Goal: Information Seeking & Learning: Learn about a topic

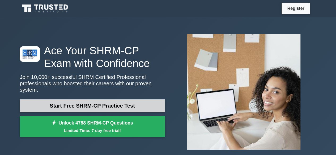
click at [144, 105] on link "Start Free SHRM-CP Practice Test" at bounding box center [92, 106] width 145 height 13
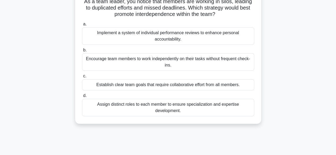
scroll to position [42, 0]
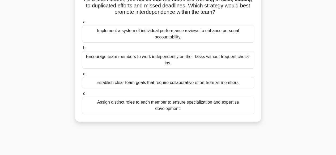
click at [153, 83] on div "Establish clear team goals that require collaborative effort from all members." at bounding box center [168, 82] width 172 height 11
click at [82, 76] on input "c. Establish clear team goals that require collaborative effort from all member…" at bounding box center [82, 73] width 0 height 3
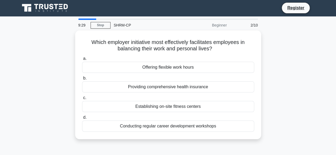
scroll to position [0, 0]
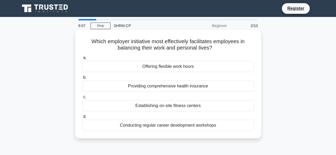
click at [160, 68] on div "Offering flexible work hours" at bounding box center [168, 66] width 172 height 11
click at [82, 60] on input "a. Offering flexible work hours" at bounding box center [82, 57] width 0 height 3
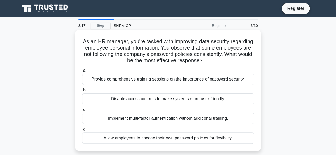
click at [246, 79] on div "Provide comprehensive training sessions on the importance of password security." at bounding box center [168, 79] width 172 height 11
click at [82, 72] on input "a. Provide comprehensive training sessions on the importance of password securi…" at bounding box center [82, 70] width 0 height 3
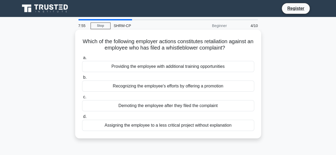
click at [227, 106] on div "Demoting the employee after they filed the complaint" at bounding box center [168, 105] width 172 height 11
click at [82, 99] on input "c. Demoting the employee after they filed the complaint" at bounding box center [82, 97] width 0 height 3
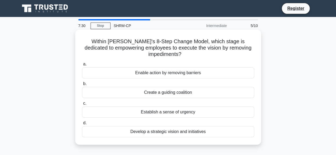
click at [221, 72] on div "Enable action by removing barriers" at bounding box center [168, 72] width 172 height 11
click at [82, 66] on input "a. Enable action by removing barriers" at bounding box center [82, 64] width 0 height 3
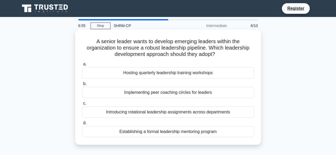
click at [183, 131] on div "Establishing a formal leadership mentoring program" at bounding box center [168, 131] width 172 height 11
click at [82, 125] on input "d. Establishing a formal leadership mentoring program" at bounding box center [82, 123] width 0 height 3
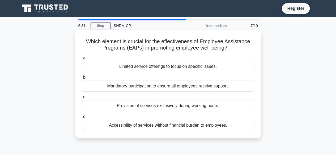
click at [171, 127] on div "Accessibility of services without financial burden to employees." at bounding box center [168, 125] width 172 height 11
click at [82, 119] on input "d. Accessibility of services without financial burden to employees." at bounding box center [82, 116] width 0 height 3
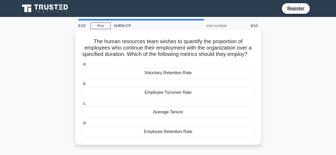
click at [171, 118] on div "Average Tenure" at bounding box center [168, 112] width 172 height 11
click at [82, 105] on input "c. Average Tenure" at bounding box center [82, 103] width 0 height 3
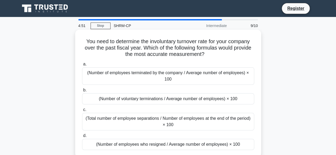
click at [184, 76] on div "(Number of employees terminated by the company / Average number of employees) ×…" at bounding box center [168, 76] width 172 height 18
click at [82, 66] on input "a. (Number of employees terminated by the company / Average number of employees…" at bounding box center [82, 64] width 0 height 3
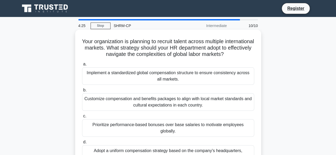
click at [242, 100] on div "Customize compensation and benefits packages to align with local market standar…" at bounding box center [168, 102] width 172 height 18
click at [82, 92] on input "b. Customize compensation and benefits packages to align with local market stan…" at bounding box center [82, 90] width 0 height 3
